Goal: Transaction & Acquisition: Purchase product/service

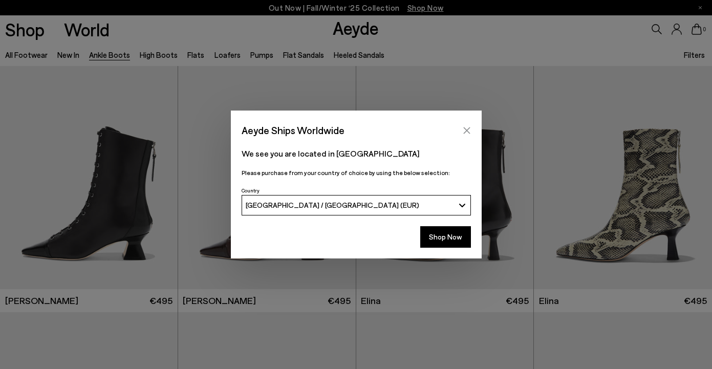
click at [467, 130] on icon "Close" at bounding box center [466, 130] width 7 height 7
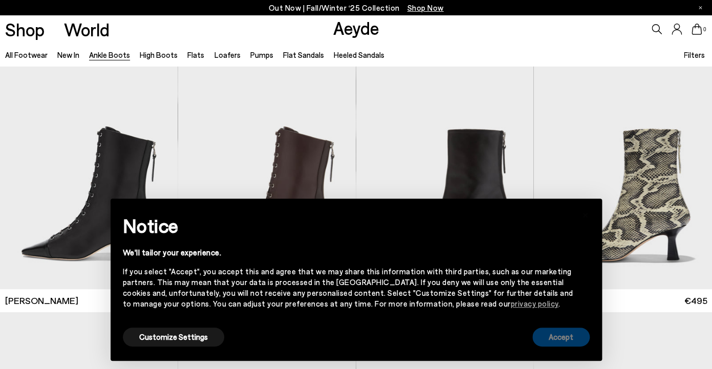
click at [562, 337] on button "Accept" at bounding box center [560, 337] width 57 height 19
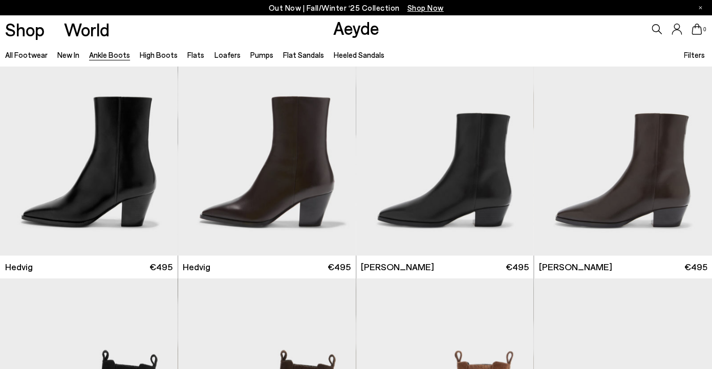
scroll to position [287, 0]
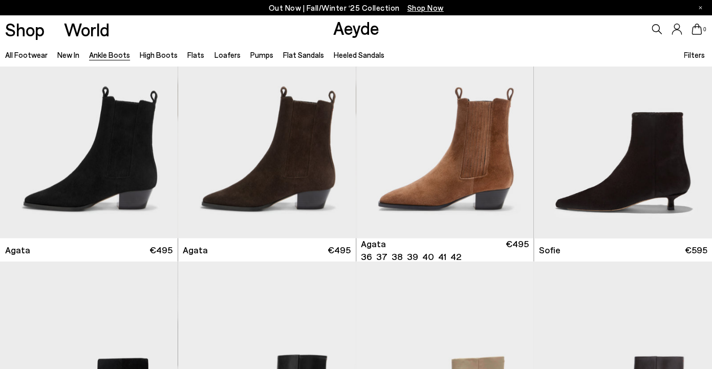
scroll to position [545, 0]
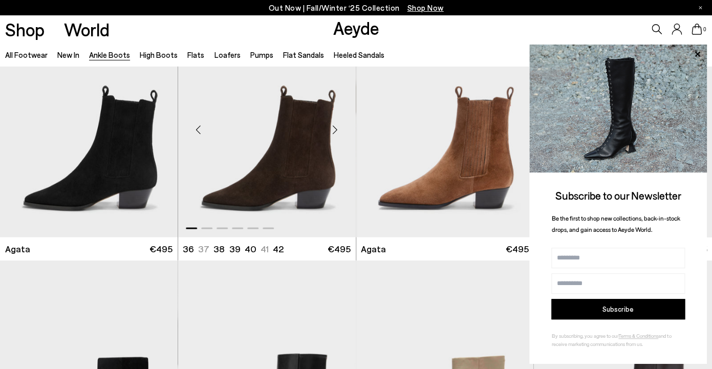
click at [335, 130] on div "Next slide" at bounding box center [335, 129] width 31 height 31
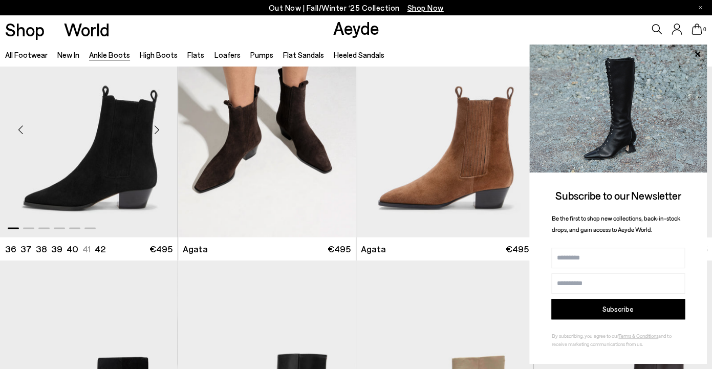
click at [158, 130] on div "Next slide" at bounding box center [157, 129] width 31 height 31
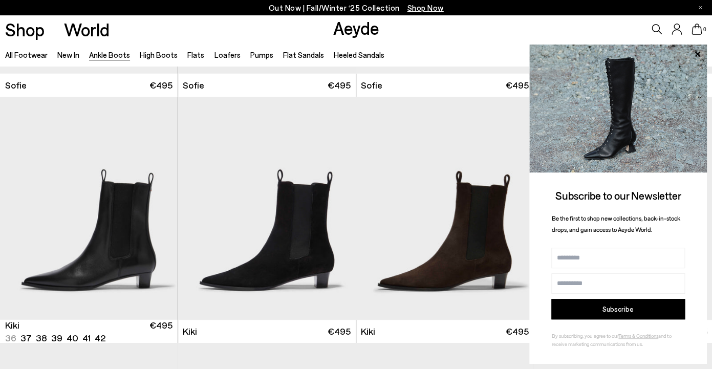
scroll to position [1202, 0]
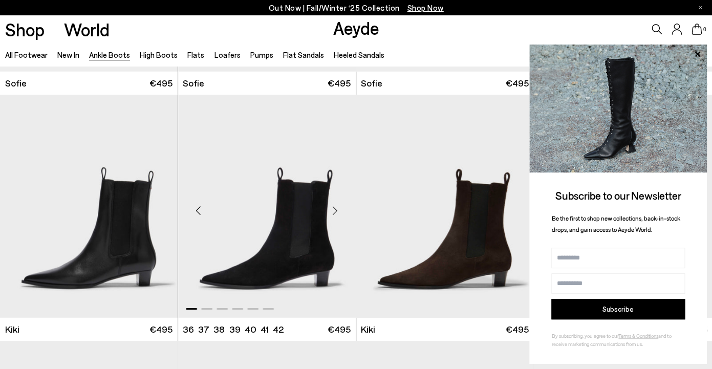
click at [336, 209] on div "Next slide" at bounding box center [335, 210] width 31 height 31
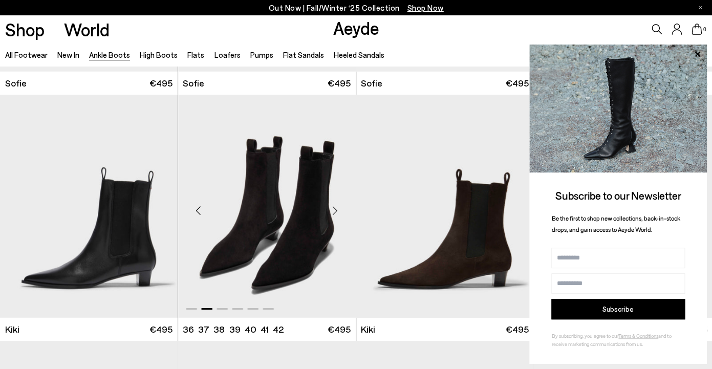
click at [333, 208] on div "Next slide" at bounding box center [335, 210] width 31 height 31
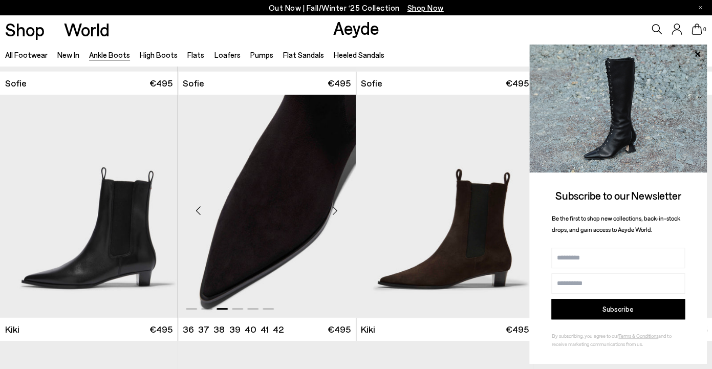
click at [333, 208] on div "Next slide" at bounding box center [335, 210] width 31 height 31
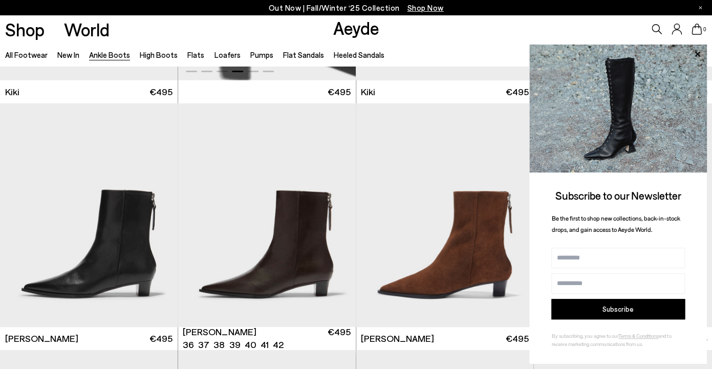
scroll to position [1443, 0]
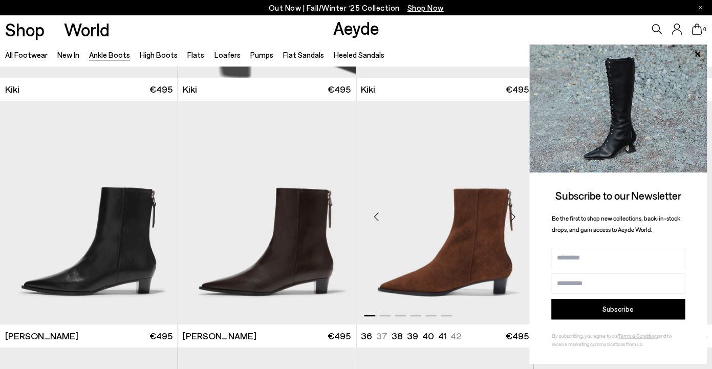
click at [513, 214] on div "Next slide" at bounding box center [513, 217] width 31 height 31
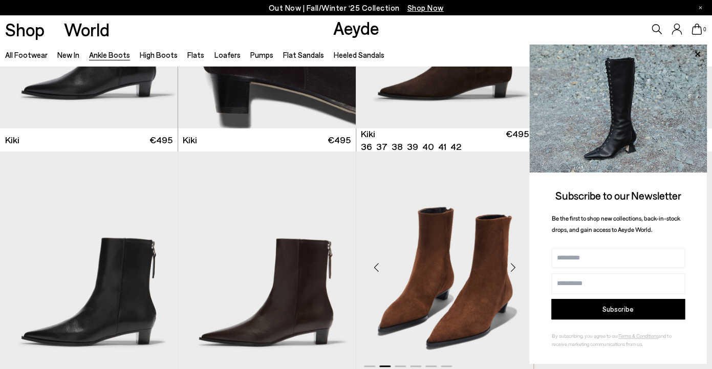
scroll to position [1393, 0]
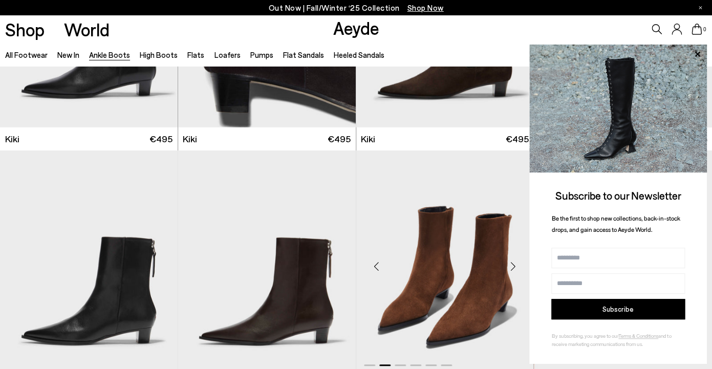
click at [513, 264] on div "Next slide" at bounding box center [513, 266] width 31 height 31
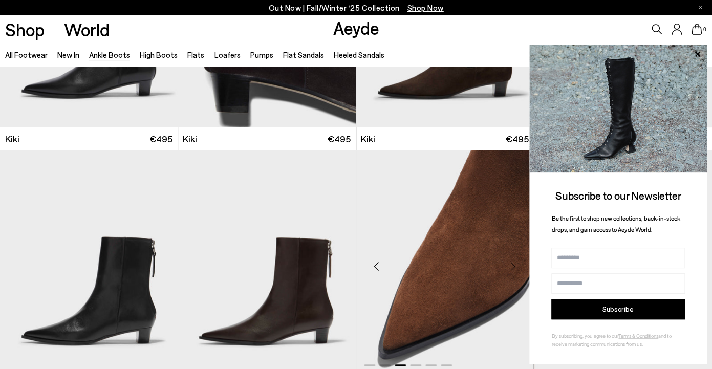
click at [513, 264] on div "Next slide" at bounding box center [513, 266] width 31 height 31
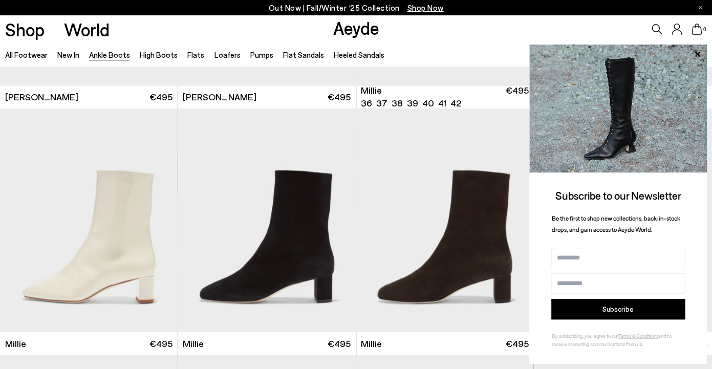
scroll to position [1934, 0]
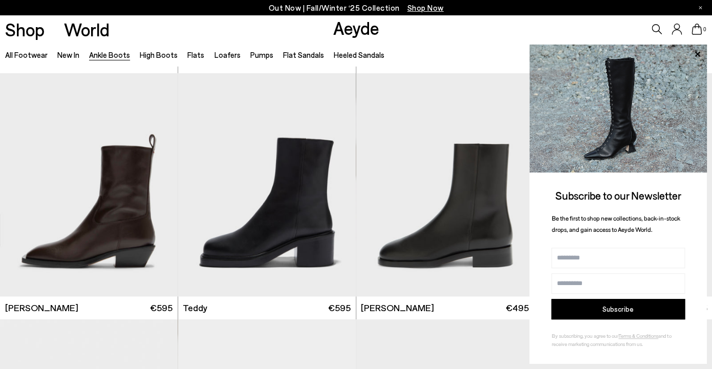
scroll to position [3183, 0]
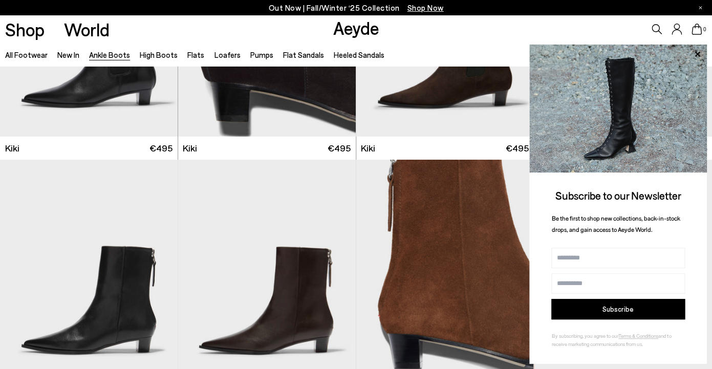
scroll to position [1235, 0]
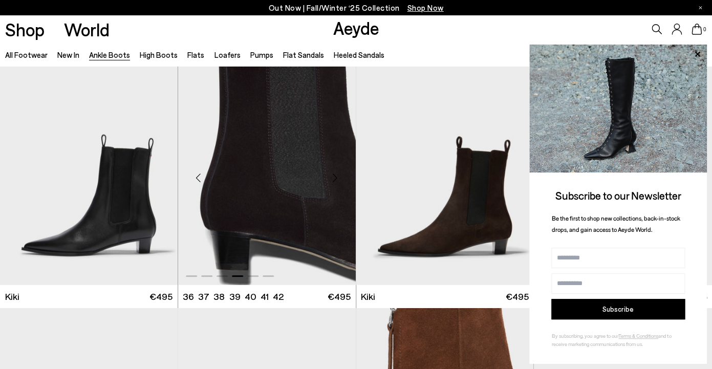
click at [196, 176] on div "Previous slide" at bounding box center [198, 177] width 31 height 31
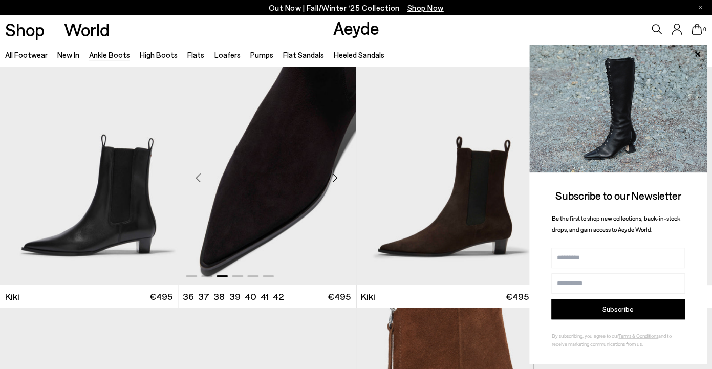
click at [196, 176] on div "Previous slide" at bounding box center [198, 177] width 31 height 31
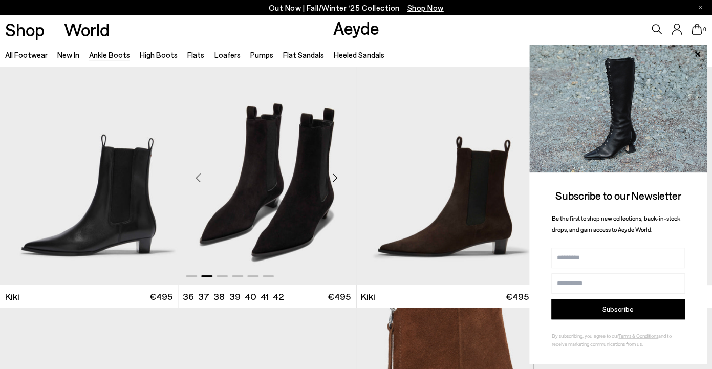
click at [232, 167] on img "2 / 6" at bounding box center [267, 173] width 178 height 223
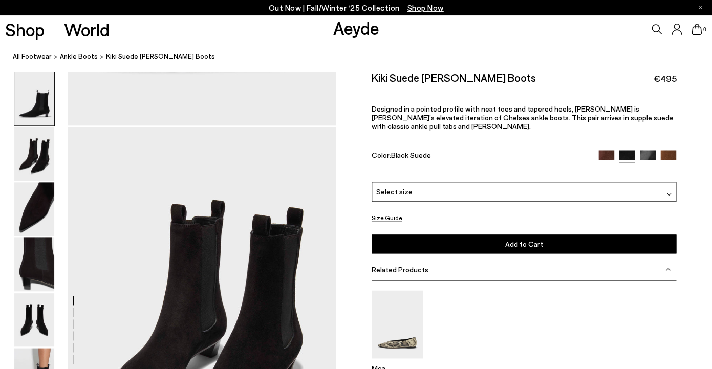
scroll to position [280, 0]
